Goal: Navigation & Orientation: Find specific page/section

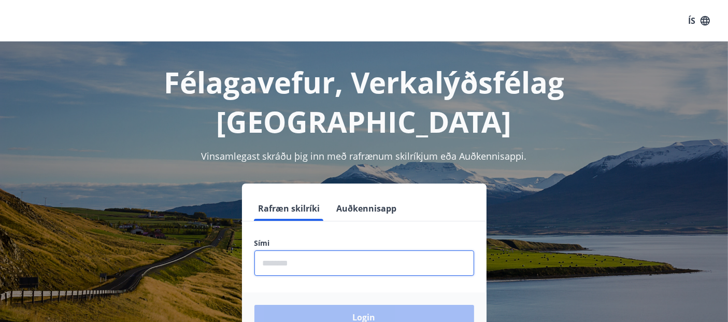
click at [341, 250] on input "phone" at bounding box center [364, 262] width 220 height 25
type input "********"
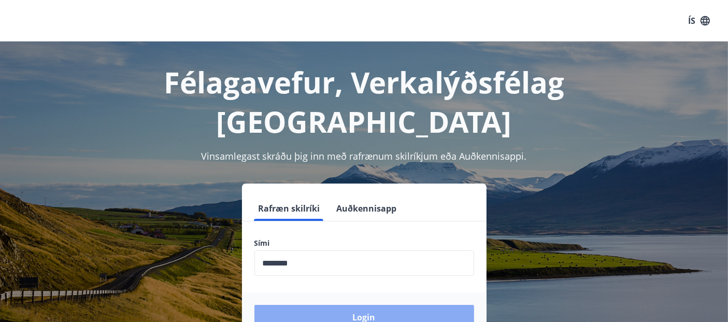
click at [374, 305] on button "Login" at bounding box center [364, 317] width 220 height 25
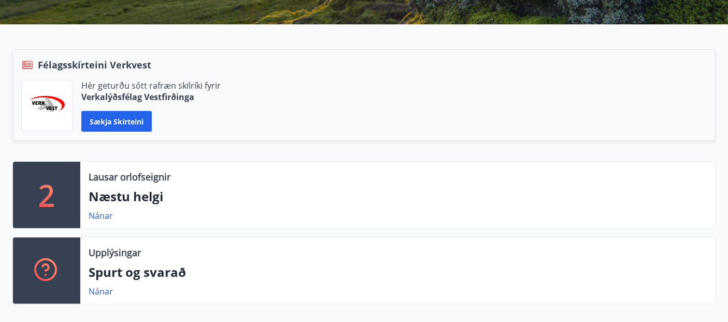
scroll to position [230, 0]
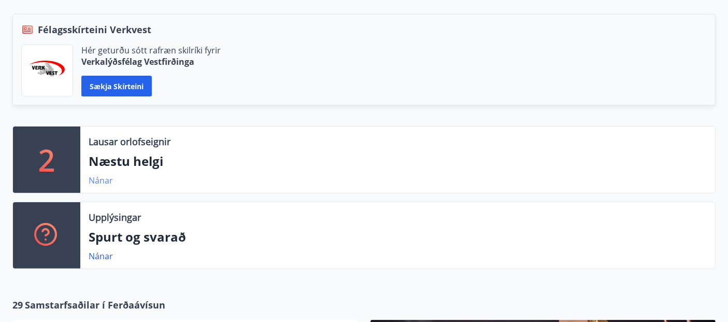
click at [105, 179] on link "Nánar" at bounding box center [101, 180] width 24 height 11
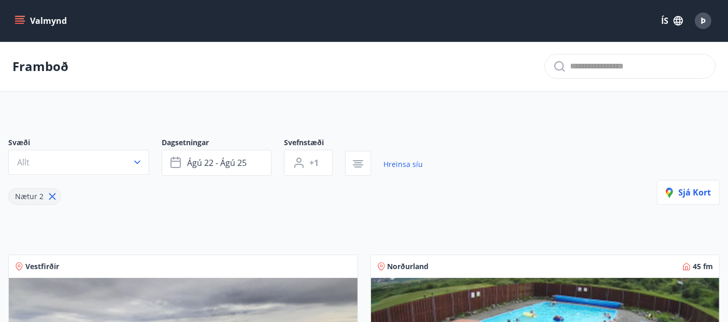
click at [24, 16] on icon "menu" at bounding box center [20, 21] width 10 height 10
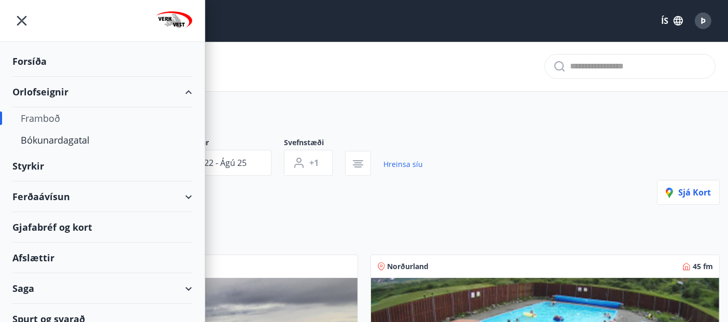
click at [36, 256] on div "Afslættir" at bounding box center [102, 258] width 180 height 31
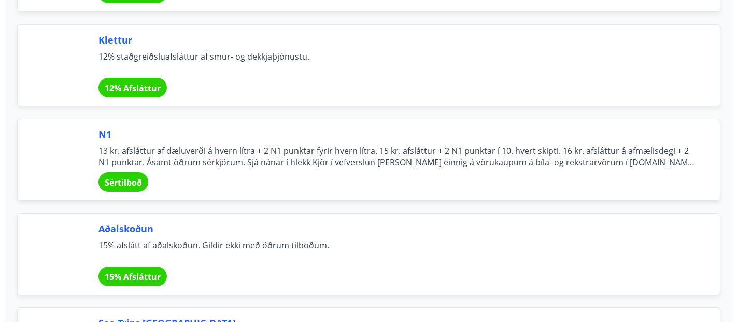
scroll to position [3801, 0]
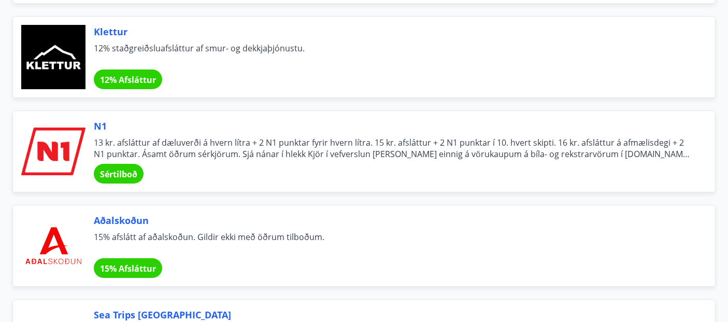
click at [122, 168] on span "Sértilboð" at bounding box center [118, 173] width 37 height 11
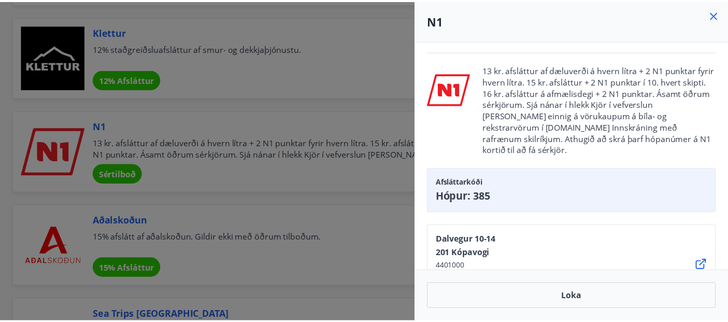
scroll to position [13, 0]
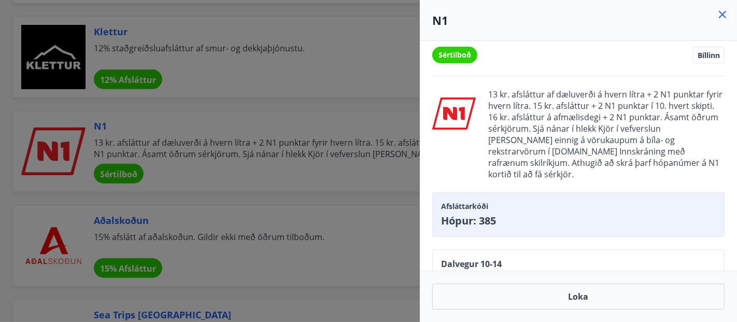
click at [718, 18] on icon at bounding box center [722, 14] width 12 height 12
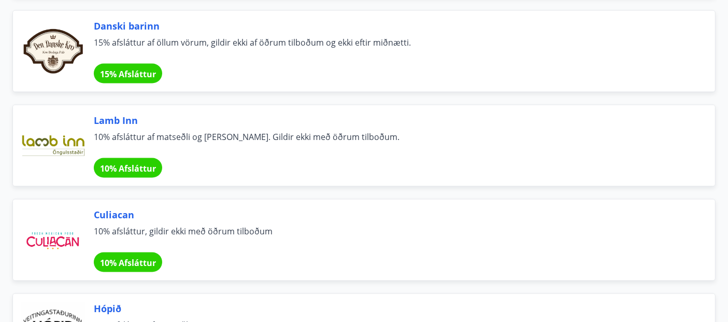
scroll to position [5488, 0]
